Goal: Information Seeking & Learning: Learn about a topic

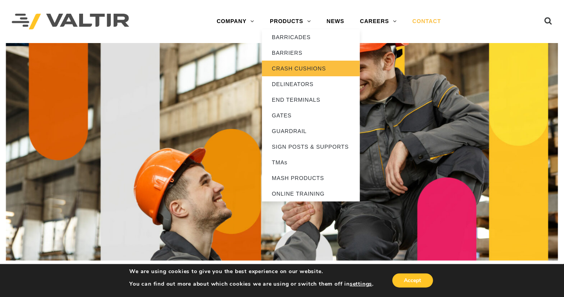
click at [276, 69] on link "CRASH CUSHIONS" at bounding box center [311, 69] width 98 height 16
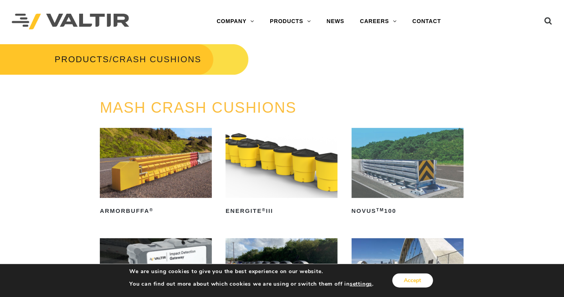
click at [414, 280] on button "Accept" at bounding box center [412, 281] width 41 height 14
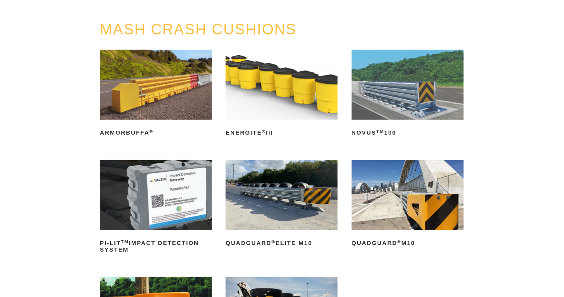
scroll to position [78, 0]
click at [395, 187] on img at bounding box center [408, 195] width 112 height 70
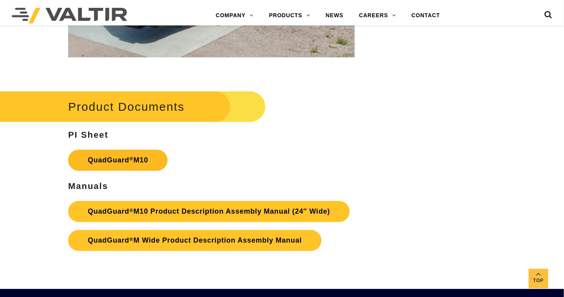
scroll to position [2427, 0]
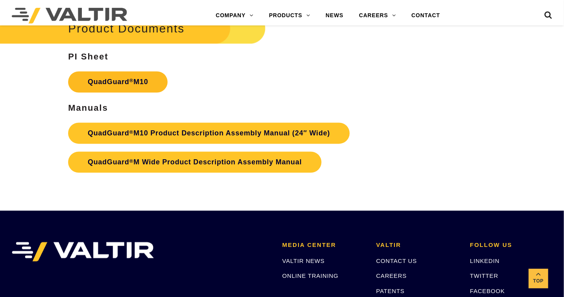
click at [123, 83] on link "QuadGuard ® M10" at bounding box center [117, 82] width 99 height 21
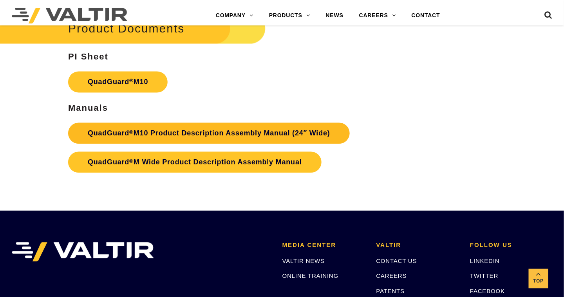
click at [212, 135] on link "QuadGuard ® M10 Product Description Assembly Manual (24″ Wide)" at bounding box center [208, 133] width 281 height 21
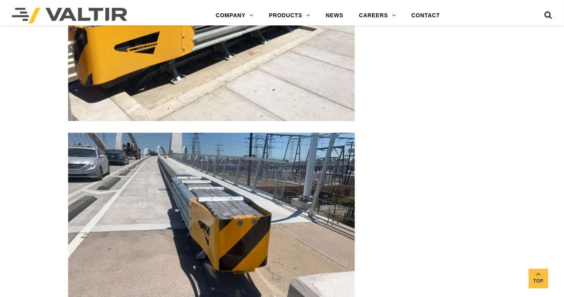
scroll to position [1644, 0]
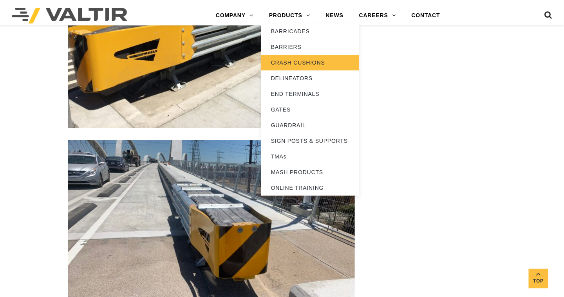
click at [303, 61] on link "CRASH CUSHIONS" at bounding box center [310, 63] width 98 height 16
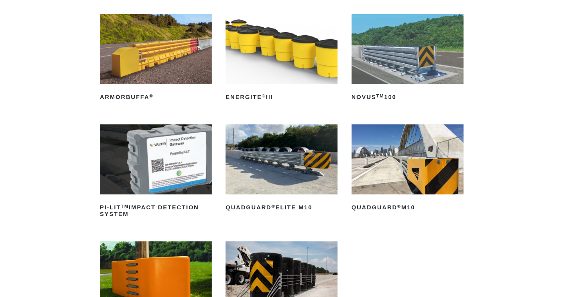
scroll to position [117, 0]
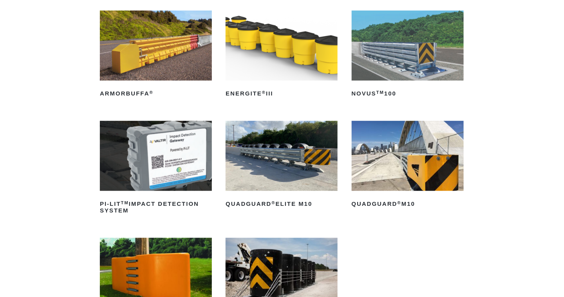
click at [279, 147] on img at bounding box center [282, 156] width 112 height 70
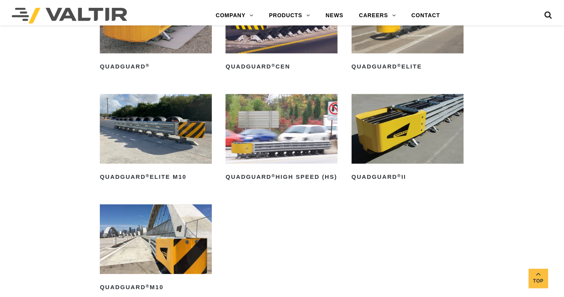
scroll to position [548, 0]
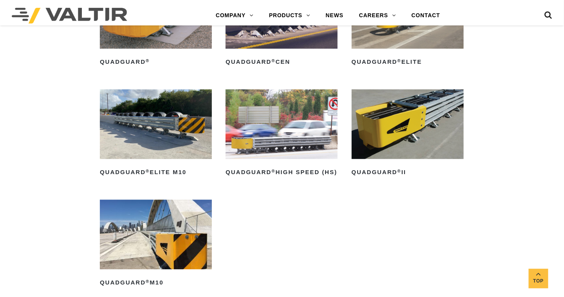
click at [427, 121] on img at bounding box center [408, 124] width 112 height 70
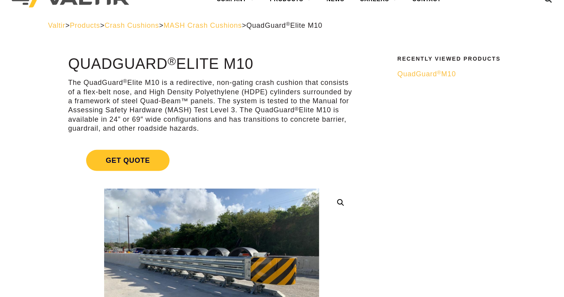
scroll to position [117, 0]
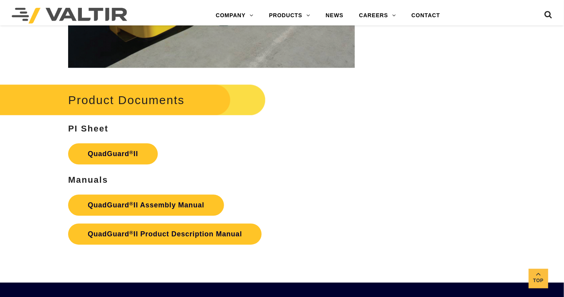
scroll to position [1566, 0]
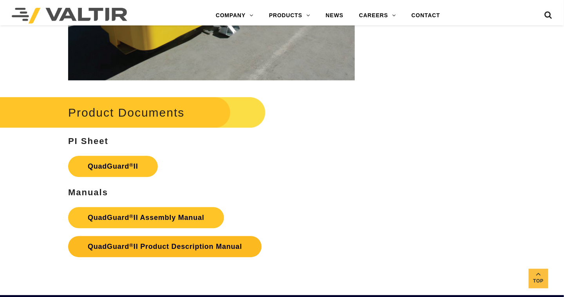
click at [125, 243] on strong "QuadGuard ® II Product Description Manual" at bounding box center [165, 247] width 154 height 8
